Goal: Task Accomplishment & Management: Manage account settings

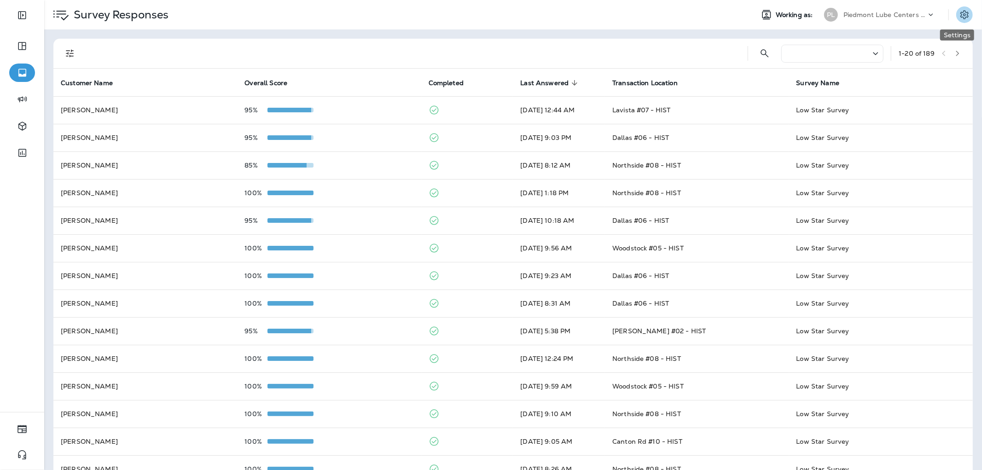
click at [960, 14] on icon "Settings" at bounding box center [964, 14] width 8 height 9
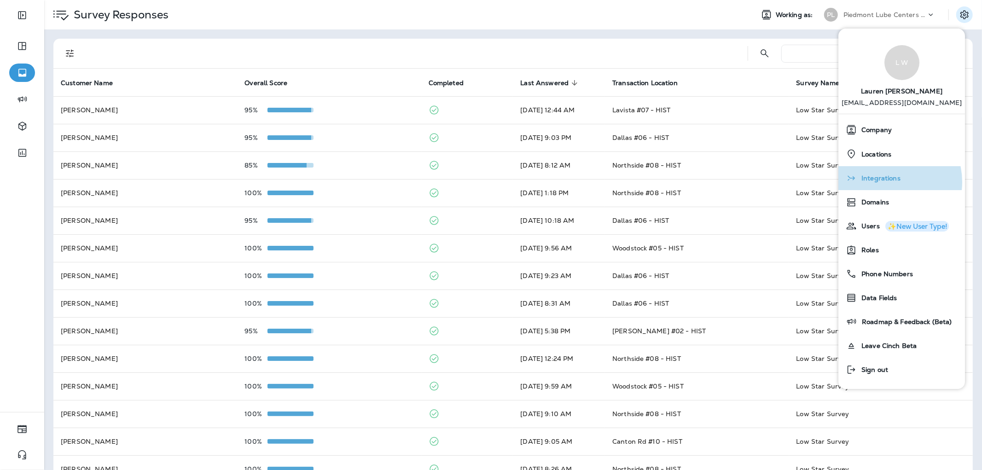
click at [889, 182] on span "Integrations" at bounding box center [879, 178] width 44 height 8
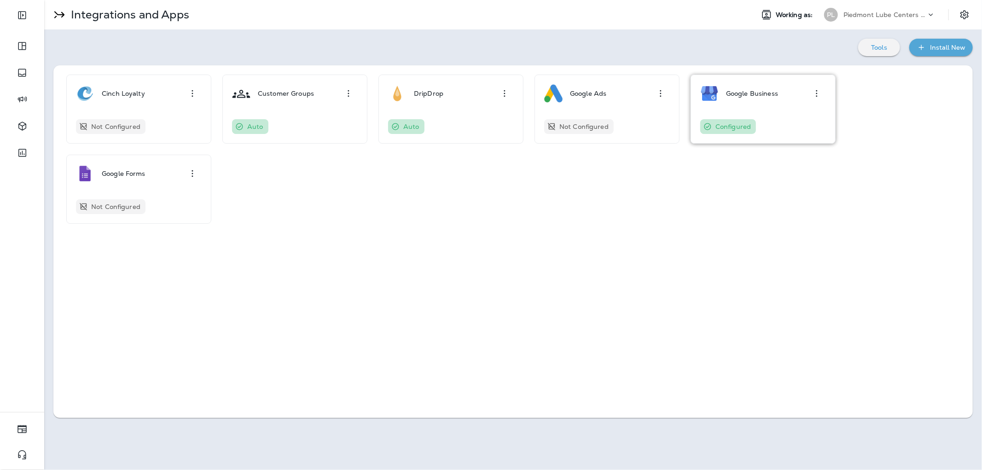
click at [765, 116] on div "Google Business Configured" at bounding box center [763, 109] width 126 height 50
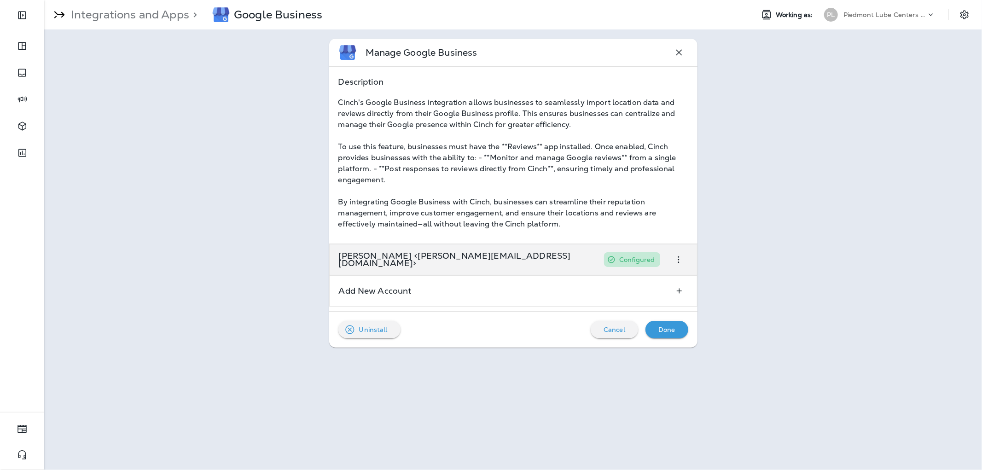
click at [677, 256] on icon "button" at bounding box center [678, 259] width 11 height 11
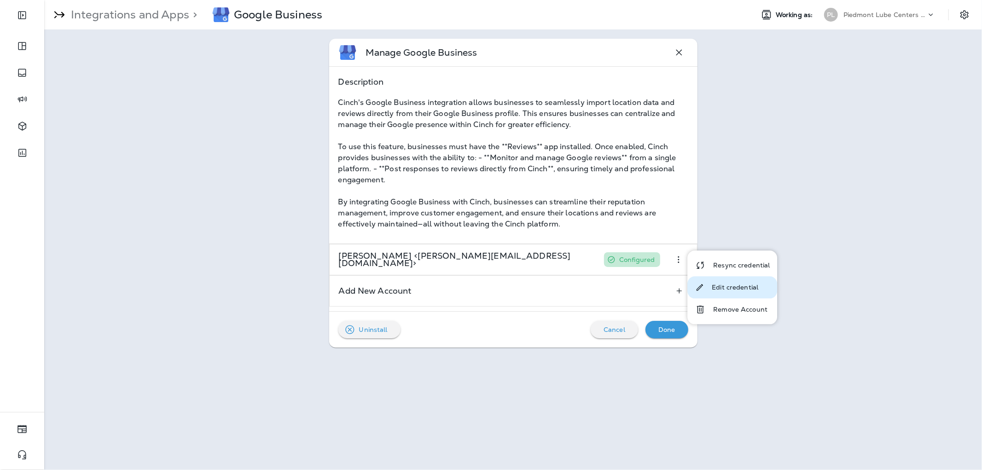
click at [749, 289] on p "Edit credential" at bounding box center [735, 287] width 46 height 7
